Goal: Find specific page/section: Find specific page/section

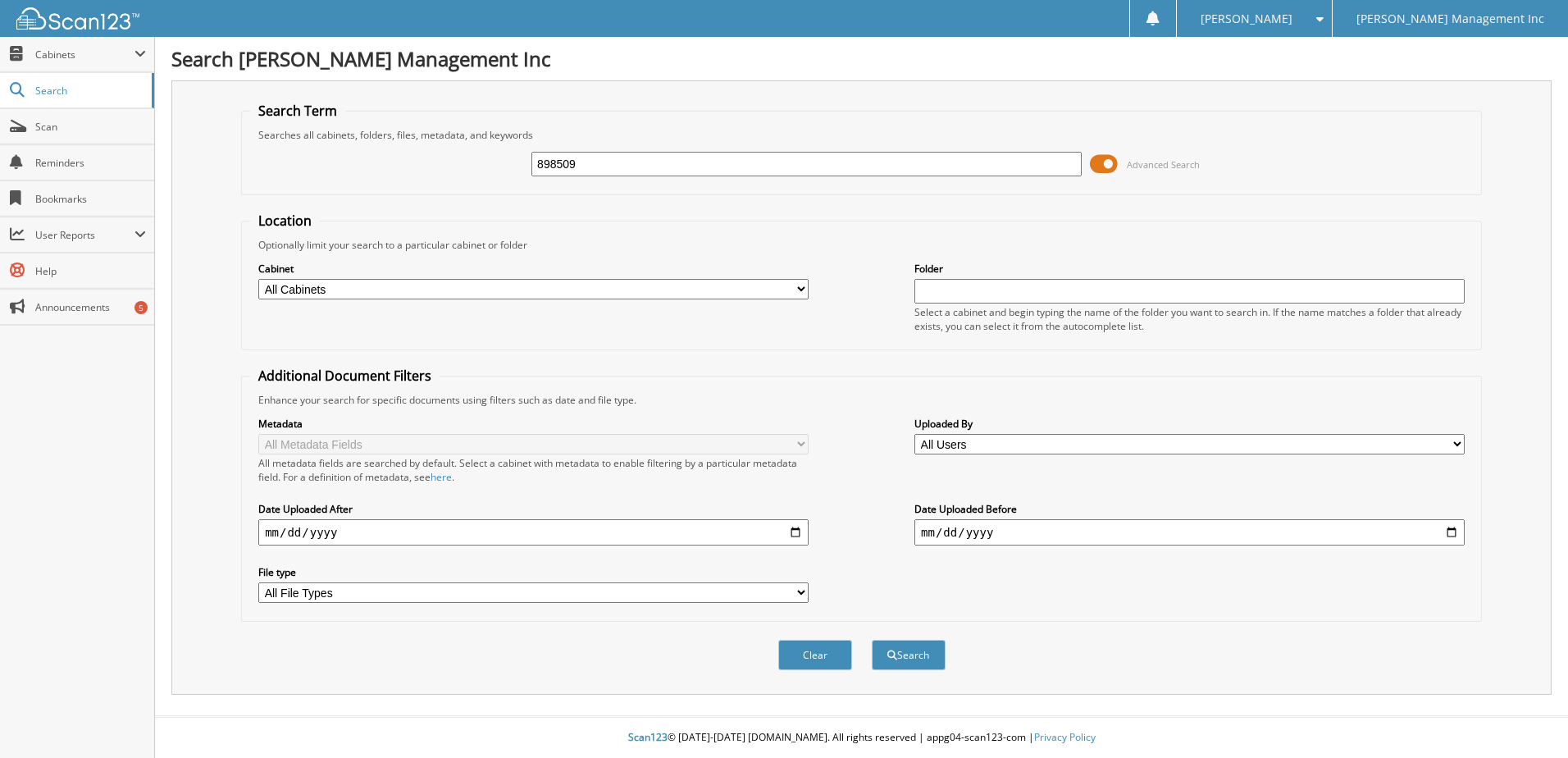
type input "898509"
click at [872, 640] on button "Search" at bounding box center [909, 655] width 74 height 30
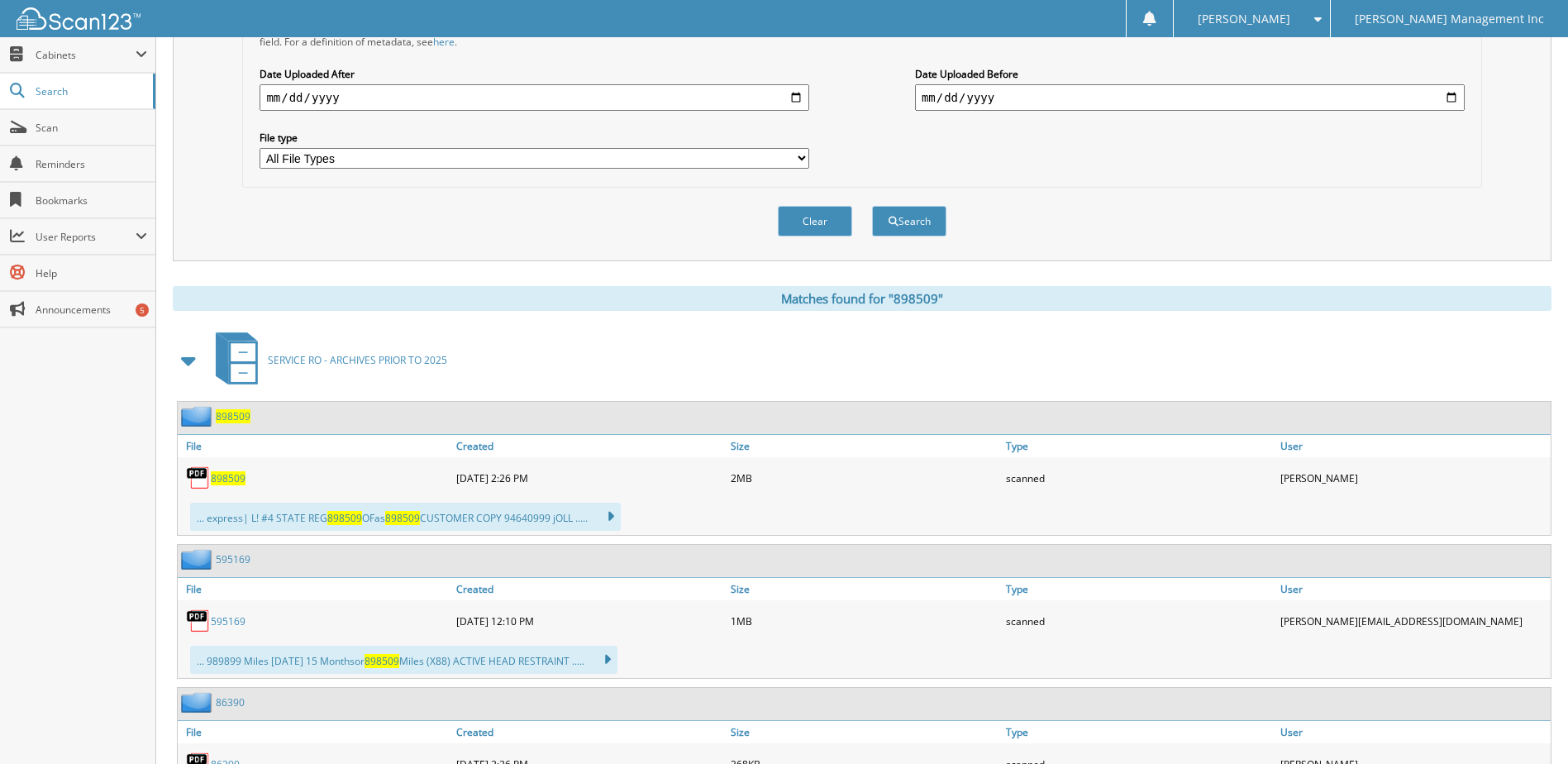
scroll to position [435, 0]
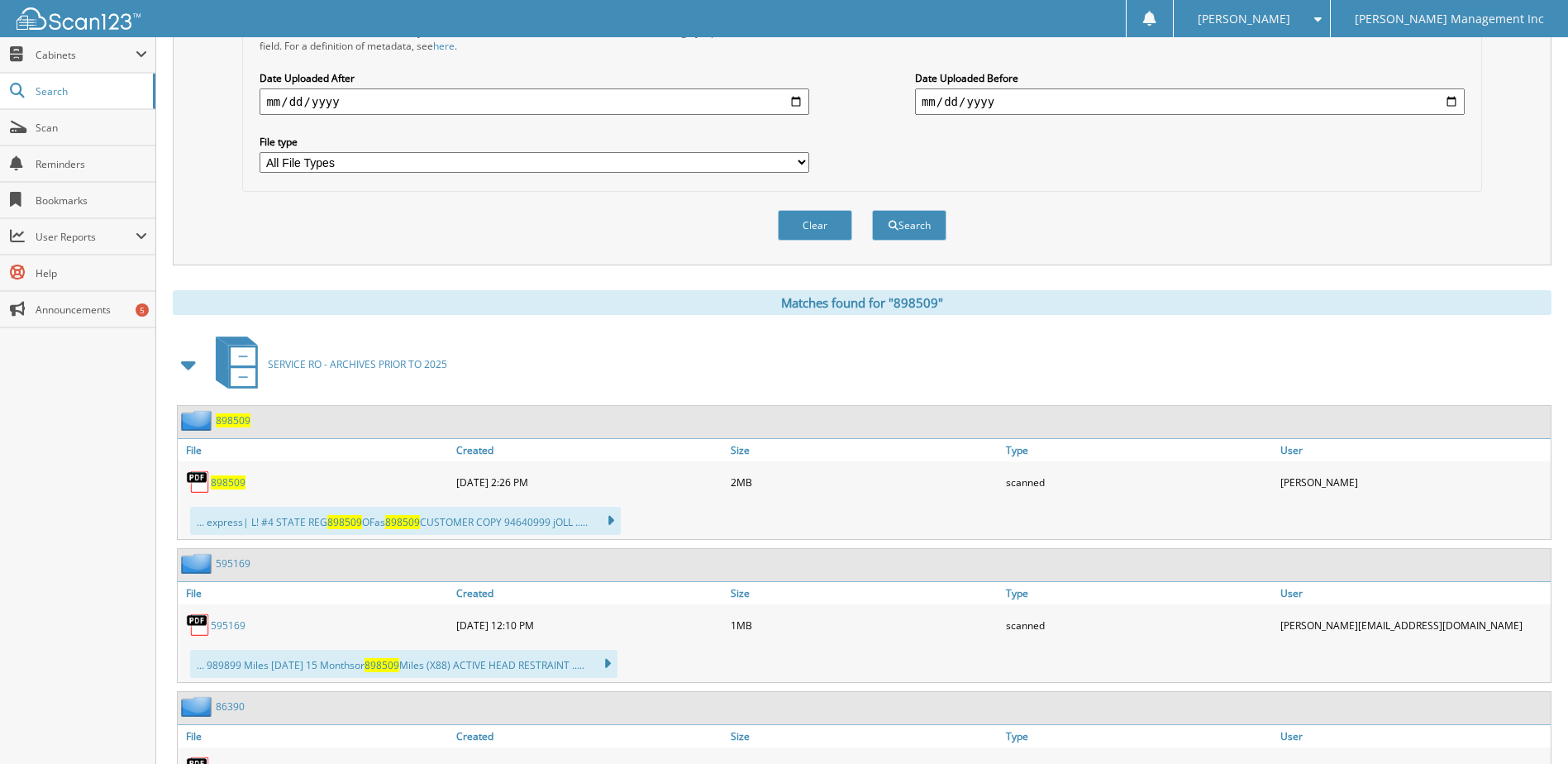
click at [225, 482] on span "898509" at bounding box center [228, 482] width 35 height 14
